Goal: Task Accomplishment & Management: Manage account settings

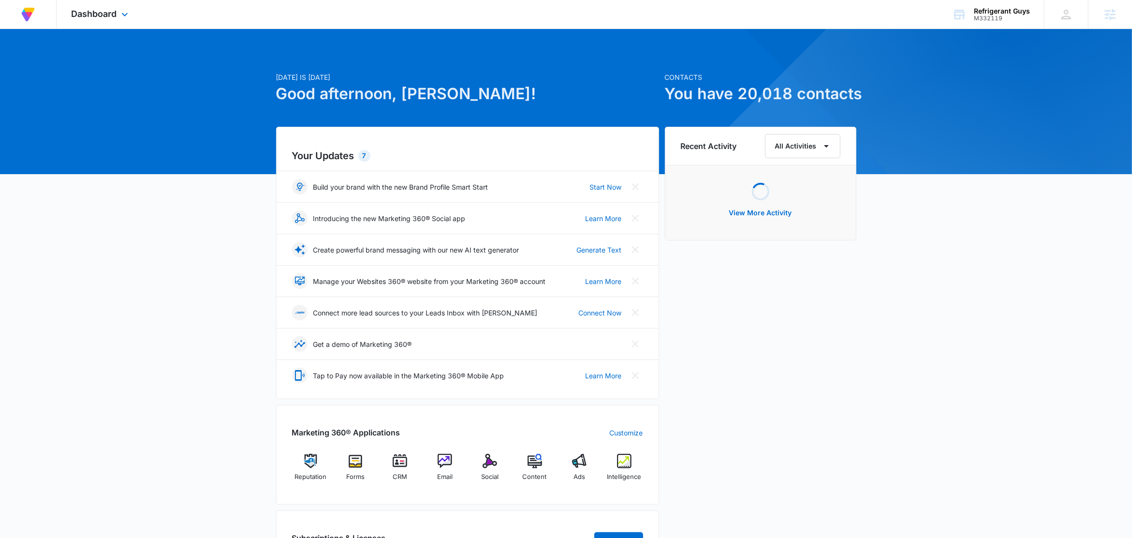
click at [118, 11] on div "Dashboard Apps Reputation Forms CRM Email Social Content Ads Intelligence Files…" at bounding box center [101, 14] width 89 height 29
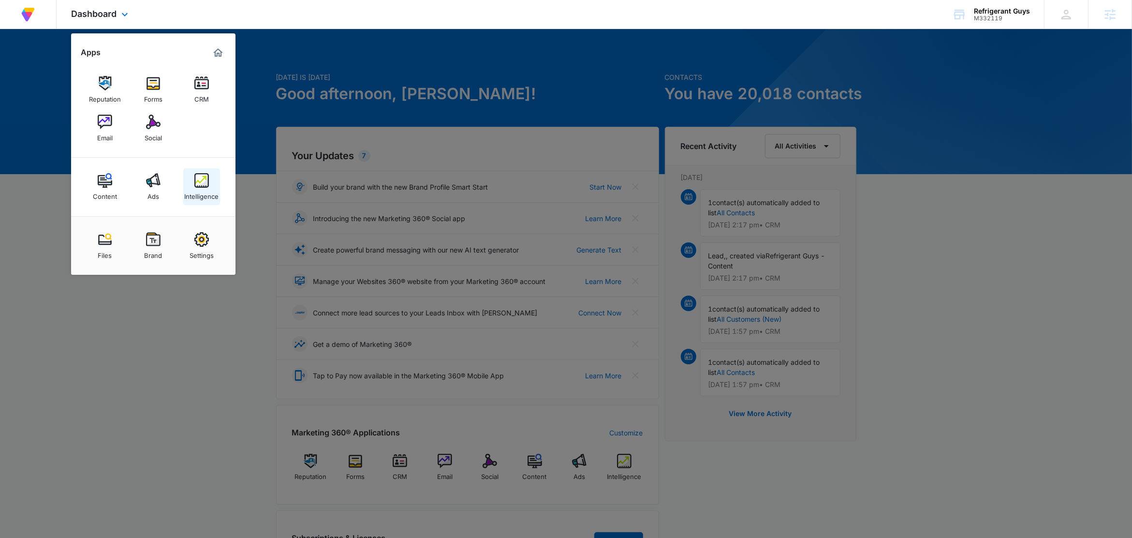
click at [206, 191] on div "Intelligence" at bounding box center [202, 194] width 34 height 13
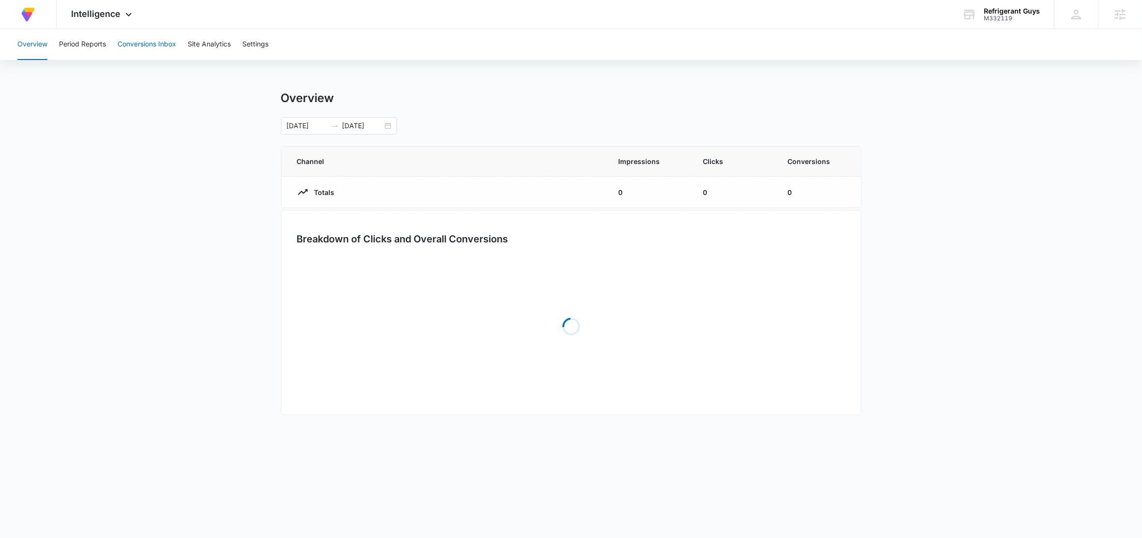
click at [137, 43] on button "Conversions Inbox" at bounding box center [147, 44] width 59 height 31
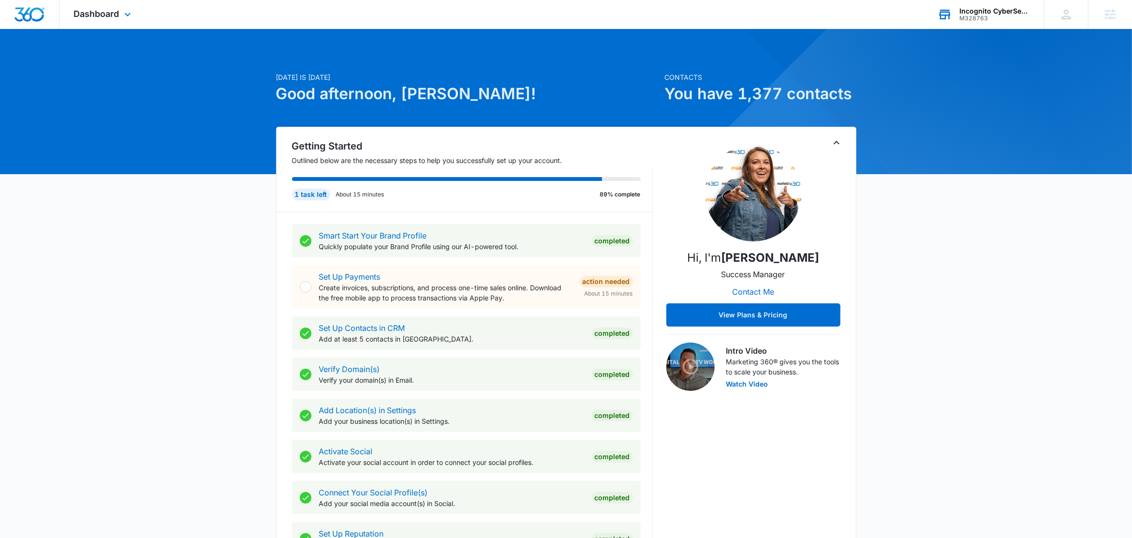
drag, startPoint x: 991, startPoint y: 9, endPoint x: 1000, endPoint y: 25, distance: 17.5
click at [991, 9] on div "Incognito CyberSecurity" at bounding box center [995, 11] width 71 height 8
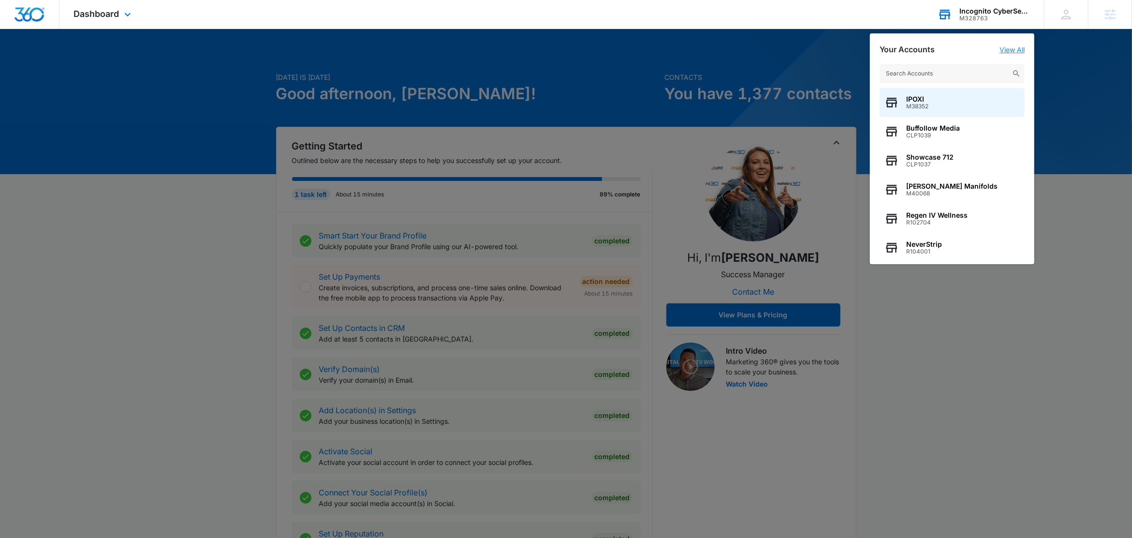
click at [1020, 49] on link "View All" at bounding box center [1012, 49] width 25 height 8
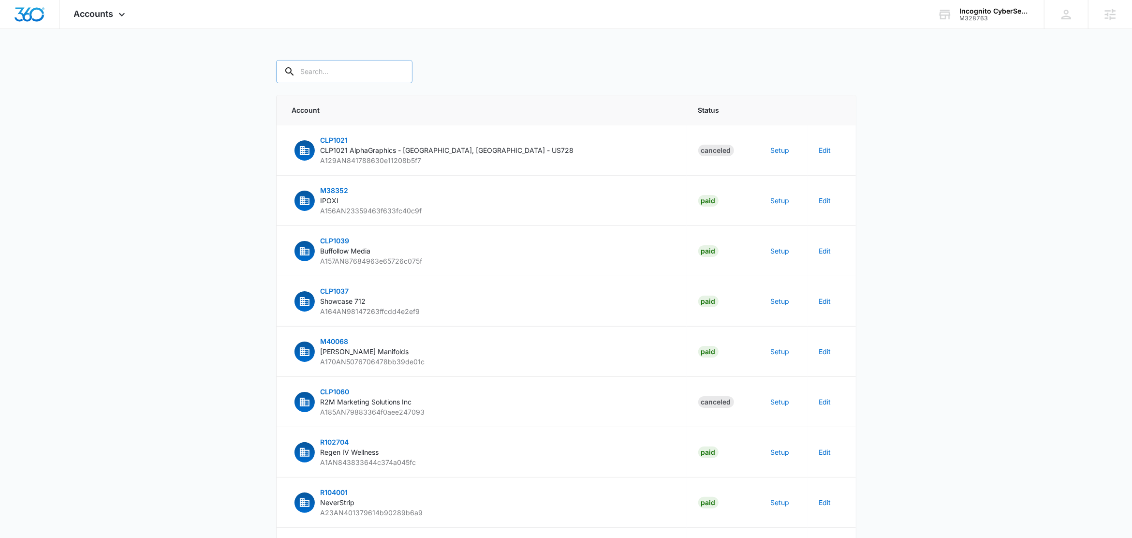
click at [340, 72] on input "text" at bounding box center [344, 71] width 136 height 23
paste input "M328763"
type input "M328763"
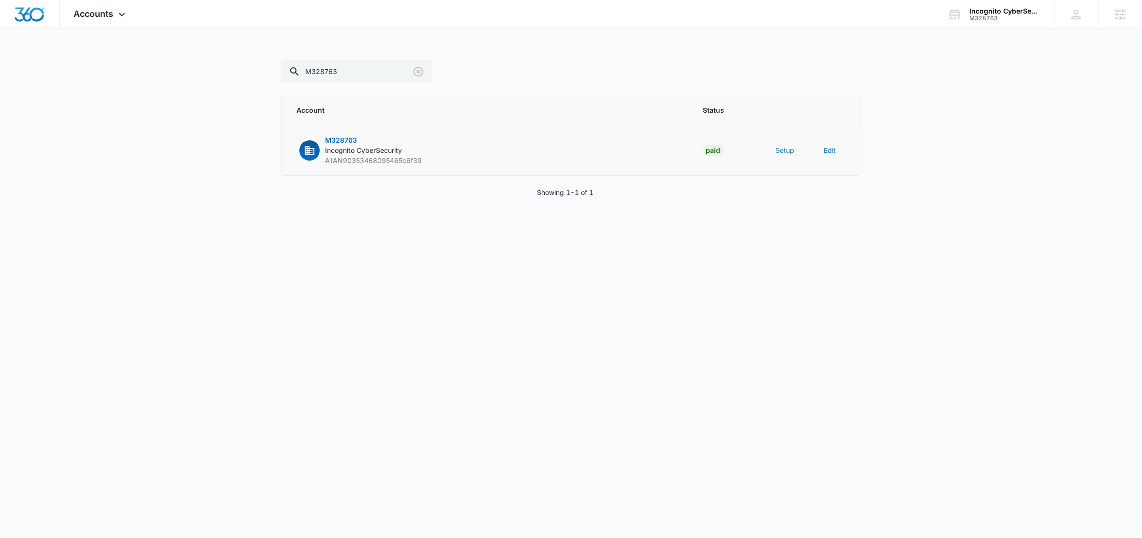
click at [786, 147] on button "Setup" at bounding box center [785, 150] width 19 height 10
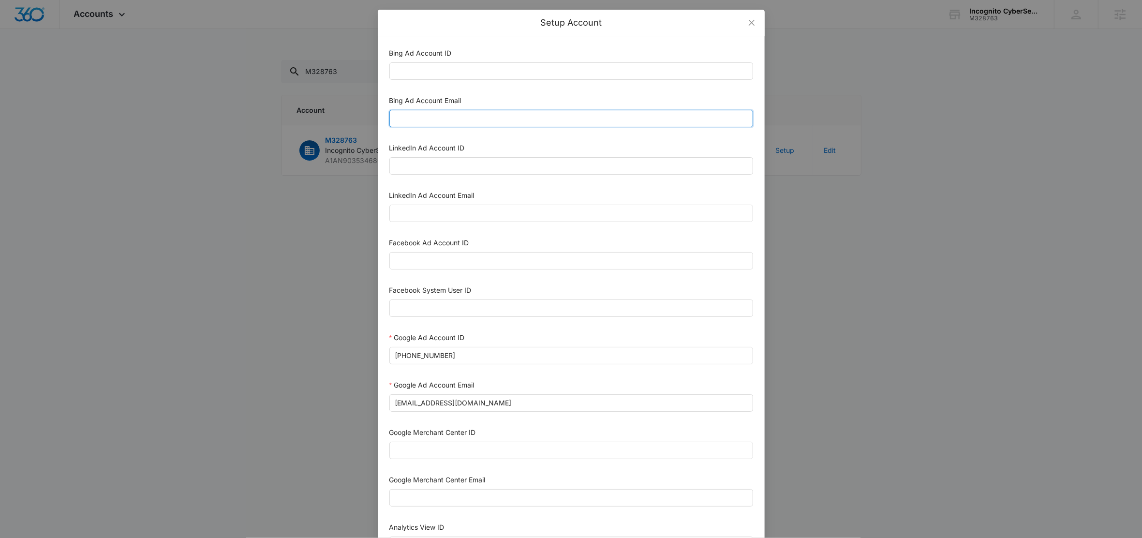
click at [430, 124] on input "Bing Ad Account Email" at bounding box center [571, 118] width 364 height 17
paste input "bing_reseller_api@madwiremedia.com"
type input "bing_reseller_api@madwiremedia.com"
click at [477, 99] on div "Bing Ad Account Email" at bounding box center [571, 102] width 364 height 15
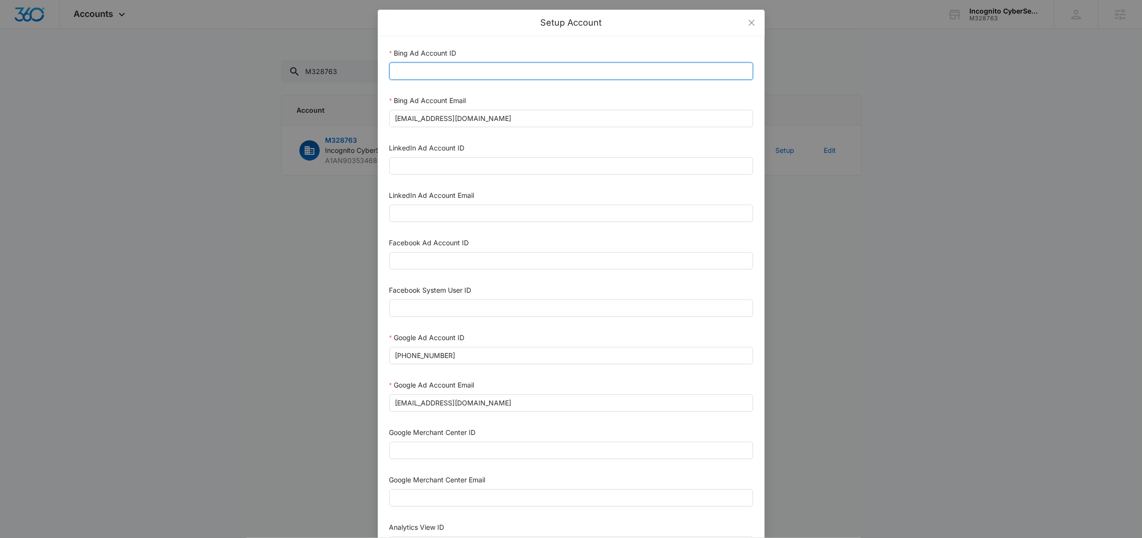
click at [467, 71] on input "Bing Ad Account ID" at bounding box center [571, 70] width 364 height 17
paste input "136017288"
type input "136017288"
click at [473, 49] on div "Bing Ad Account ID" at bounding box center [571, 55] width 364 height 15
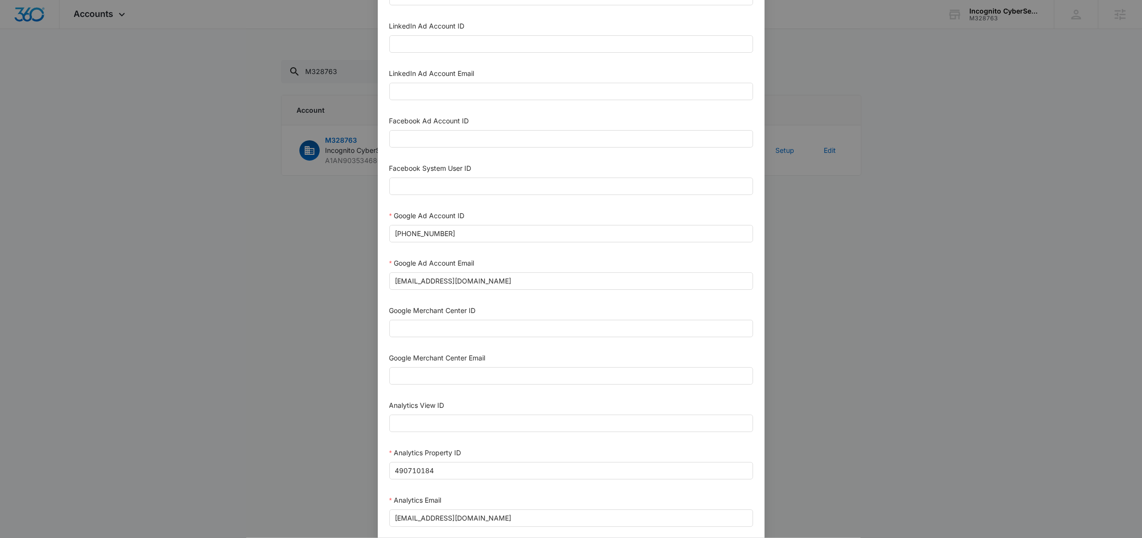
scroll to position [330, 0]
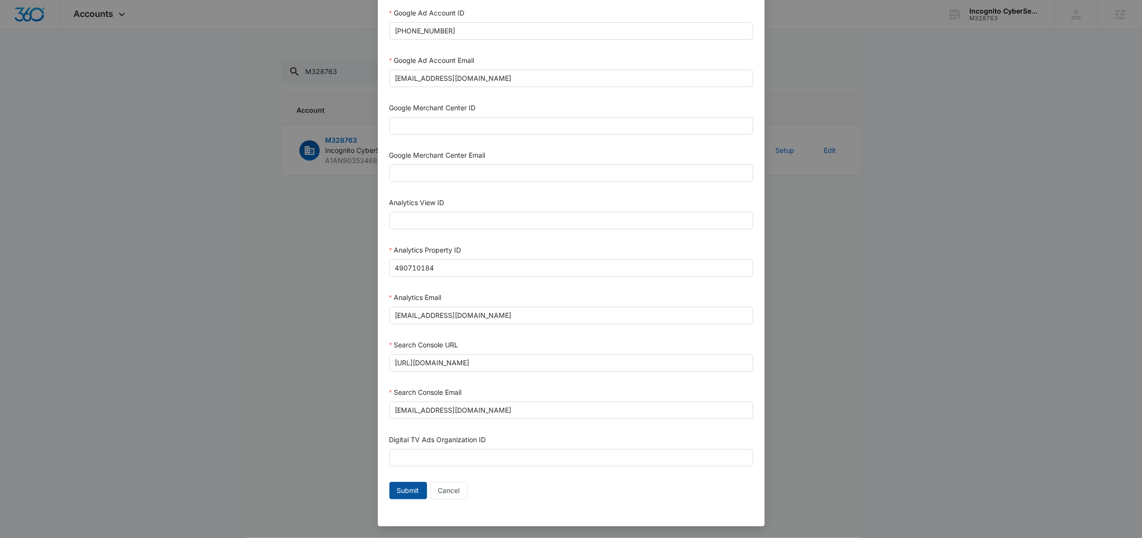
click at [414, 490] on span "Submit" at bounding box center [408, 490] width 22 height 11
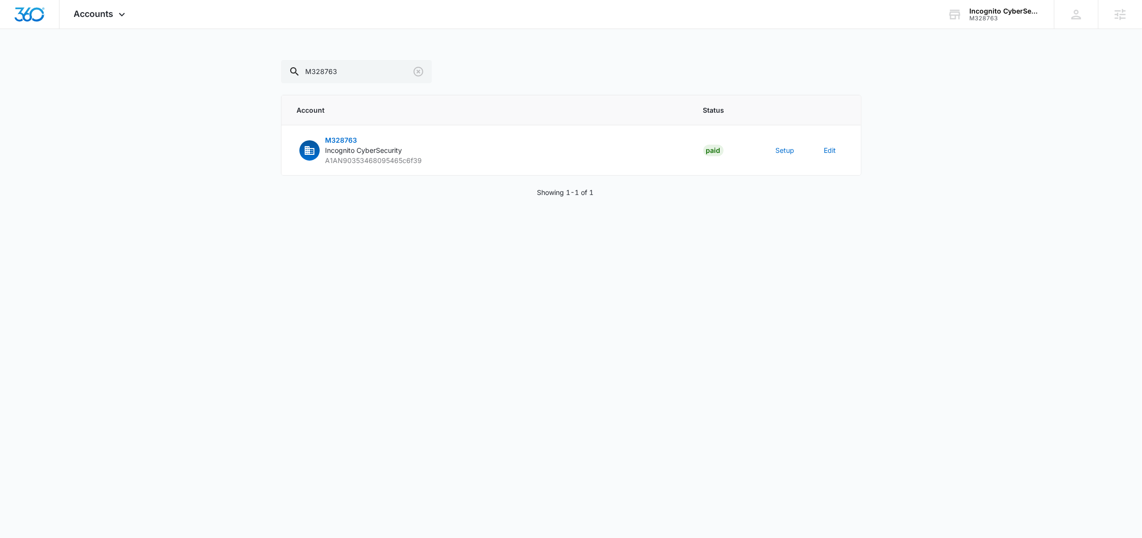
scroll to position [320, 0]
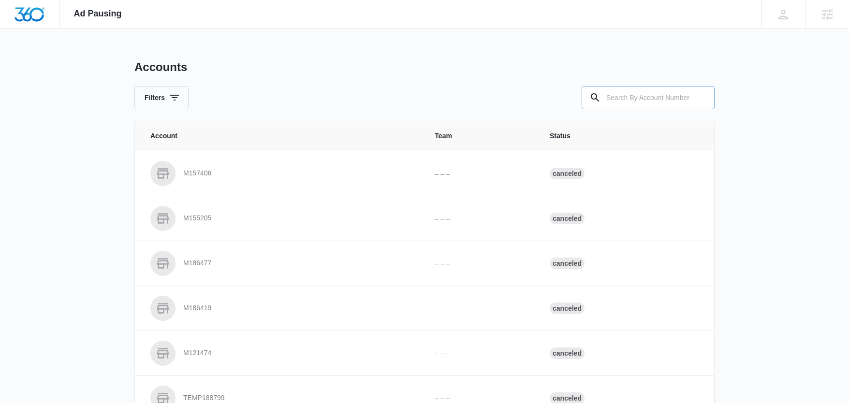
click at [674, 103] on input "text" at bounding box center [648, 97] width 133 height 23
paste input "M328763"
type input "M328763"
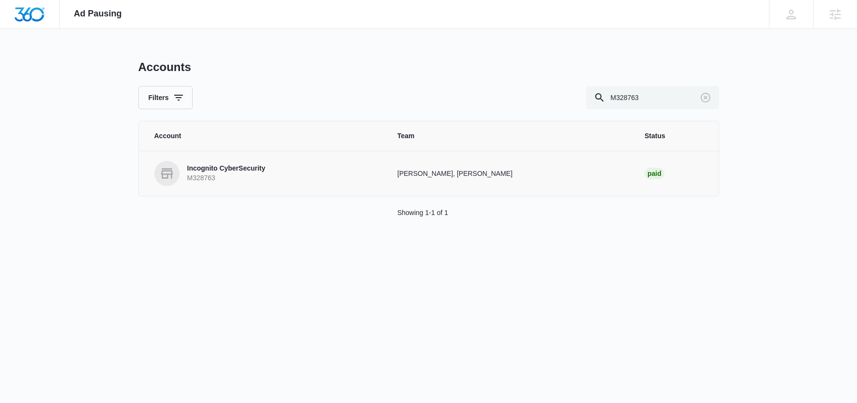
click at [249, 172] on p "Incognito CyberSecurity" at bounding box center [226, 169] width 78 height 10
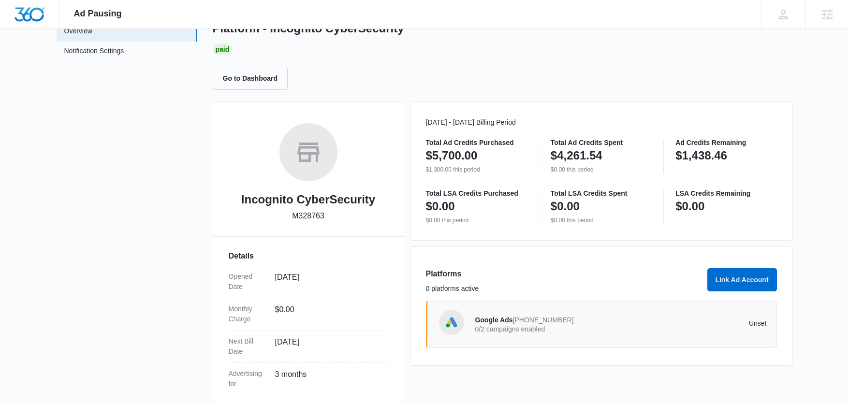
scroll to position [172, 0]
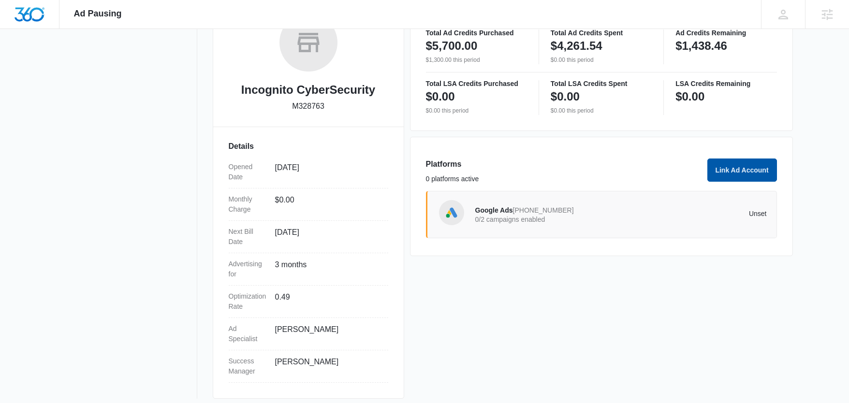
click at [744, 165] on button "Link Ad Account" at bounding box center [743, 170] width 70 height 23
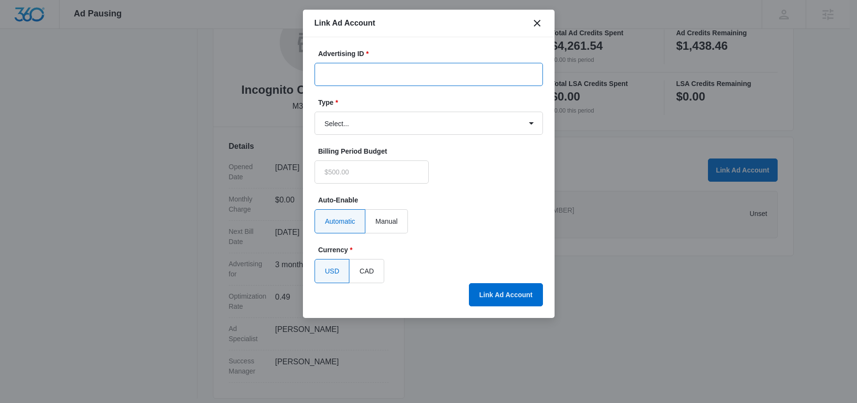
click at [403, 77] on input "Advertising ID *" at bounding box center [428, 74] width 228 height 23
click at [329, 122] on select "Select... Bing Ads Facebook Ads Google Ads" at bounding box center [428, 123] width 228 height 23
type input "$0.00"
select select "bing"
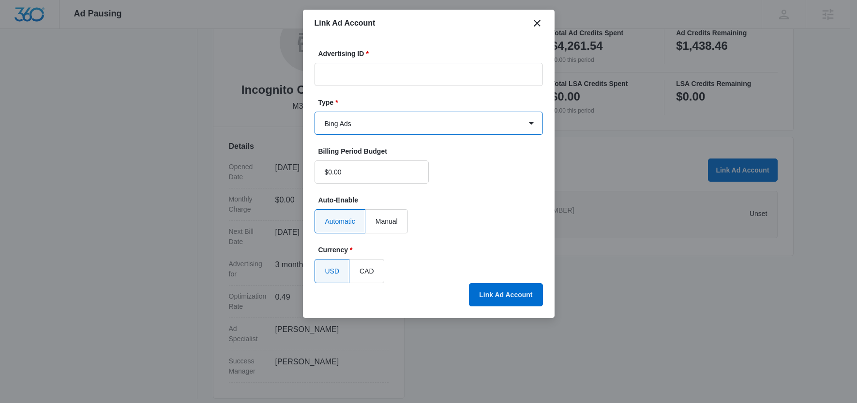
click at [314, 112] on select "Select... Bing Ads Facebook Ads Google Ads" at bounding box center [428, 123] width 228 height 23
click at [402, 75] on input "Advertising ID *" at bounding box center [428, 74] width 228 height 23
click at [354, 72] on input "Advertising ID *" at bounding box center [428, 74] width 228 height 23
paste input "136017288"
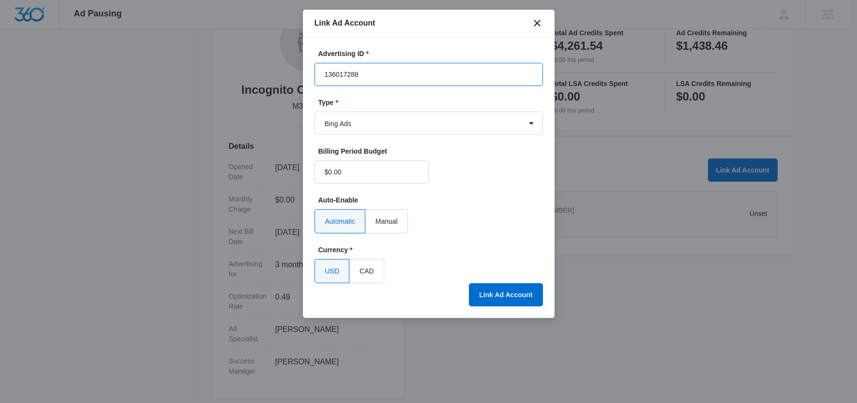
type input "136017288"
click at [406, 53] on label "Advertising ID *" at bounding box center [432, 54] width 228 height 10
click at [406, 63] on input "136017288" at bounding box center [428, 74] width 228 height 23
click at [501, 302] on button "Link Ad Account" at bounding box center [506, 294] width 74 height 23
